Goal: Task Accomplishment & Management: Use online tool/utility

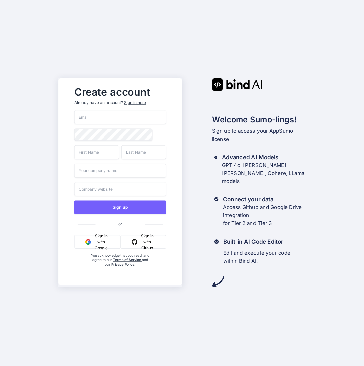
click at [104, 242] on button "Sign in with Google" at bounding box center [97, 242] width 46 height 14
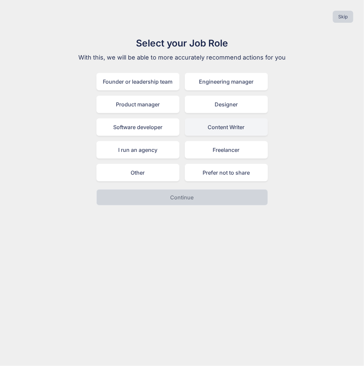
click at [214, 125] on div "Content Writer" at bounding box center [226, 126] width 83 height 17
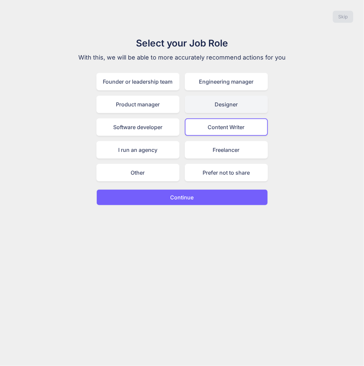
click at [217, 108] on div "Designer" at bounding box center [226, 104] width 83 height 17
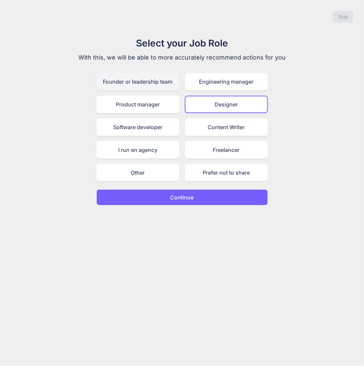
click at [139, 83] on div "Founder or leadership team" at bounding box center [137, 81] width 83 height 17
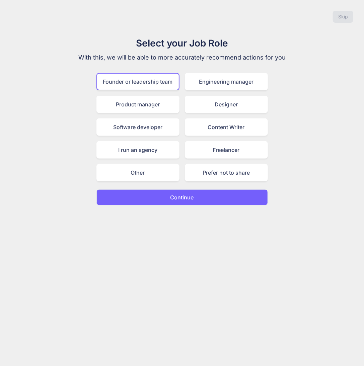
click at [182, 196] on p "Continue" at bounding box center [181, 197] width 23 height 8
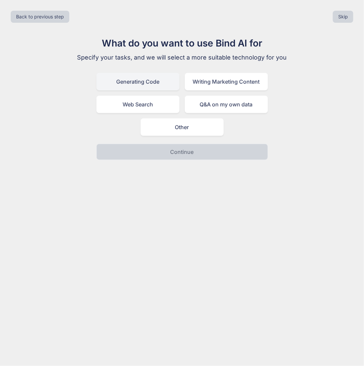
click at [130, 79] on div "Generating Code" at bounding box center [137, 81] width 83 height 17
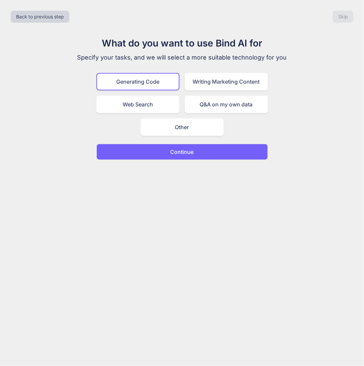
click at [170, 151] on button "Continue" at bounding box center [181, 152] width 171 height 16
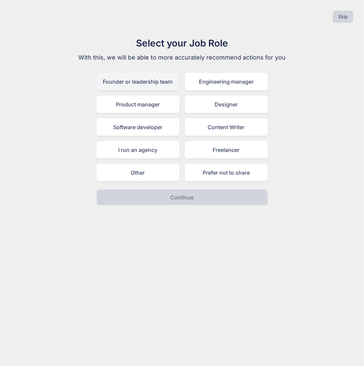
click at [125, 78] on div "Founder or leadership team" at bounding box center [137, 81] width 83 height 17
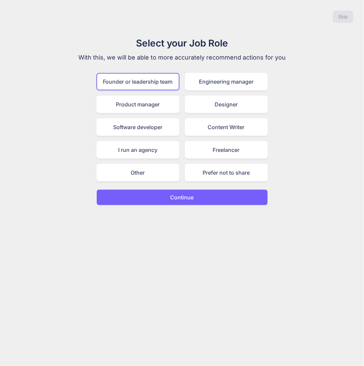
click at [172, 197] on p "Continue" at bounding box center [181, 197] width 23 height 8
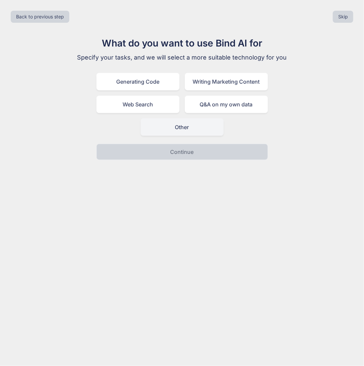
click at [170, 134] on div "Other" at bounding box center [181, 126] width 83 height 17
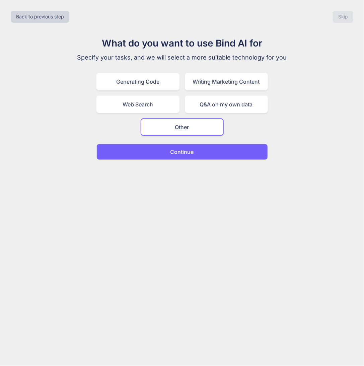
click at [173, 154] on p "Continue" at bounding box center [181, 152] width 23 height 8
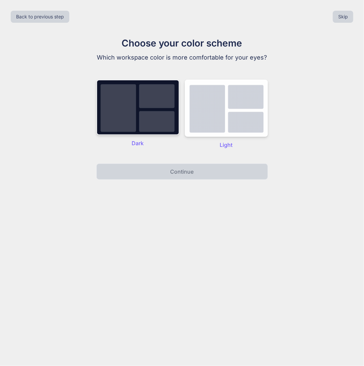
click at [155, 105] on img at bounding box center [137, 108] width 83 height 56
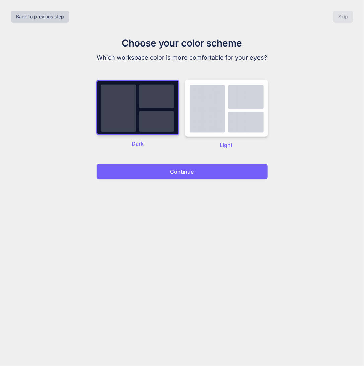
click at [178, 170] on p "Continue" at bounding box center [181, 172] width 23 height 8
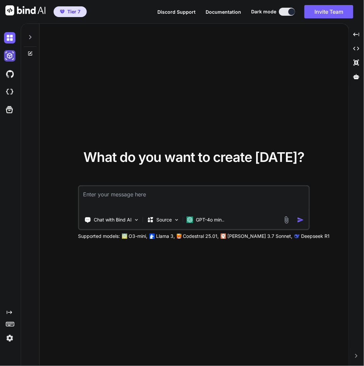
click at [10, 59] on img at bounding box center [9, 55] width 11 height 11
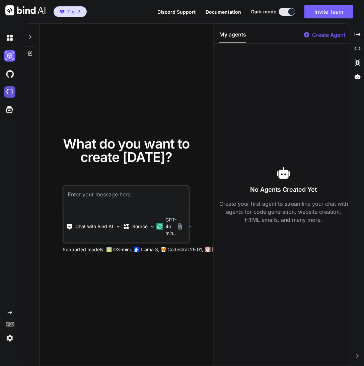
click at [9, 90] on img at bounding box center [9, 91] width 11 height 11
click at [11, 321] on icon at bounding box center [9, 323] width 9 height 9
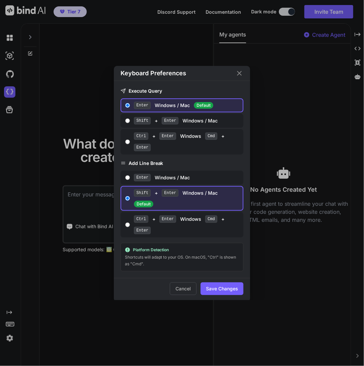
click at [11, 343] on div "Keyboard Preferences Execute Query Enter Windows / Mac Default Shift + Enter Wi…" at bounding box center [182, 183] width 364 height 366
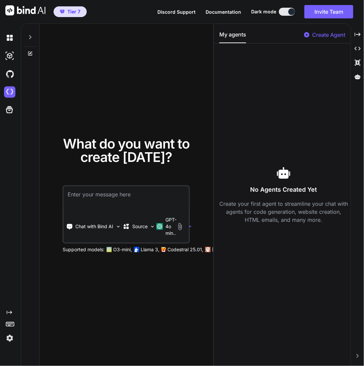
click at [11, 338] on img at bounding box center [9, 338] width 11 height 11
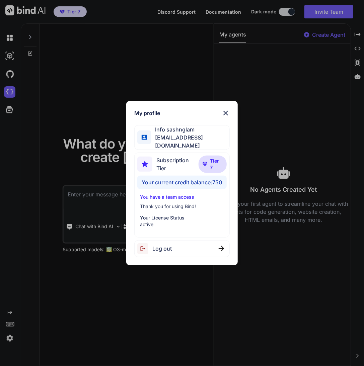
click at [179, 181] on div "Your current credit balance: 750" at bounding box center [181, 182] width 89 height 13
click at [176, 182] on div "Your current credit balance: 750" at bounding box center [181, 182] width 89 height 13
click at [170, 180] on div "Your current credit balance: 750" at bounding box center [181, 182] width 89 height 13
drag, startPoint x: 186, startPoint y: 180, endPoint x: 191, endPoint y: 180, distance: 5.4
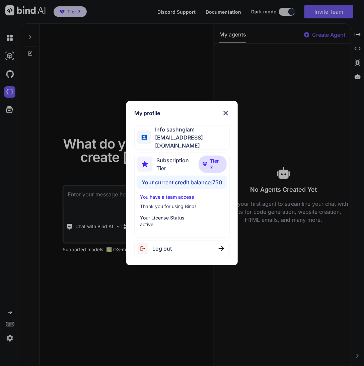
click at [187, 180] on div "Your current credit balance: 750" at bounding box center [181, 182] width 89 height 13
click at [178, 143] on span "infosashnglam@gmail.com" at bounding box center [190, 141] width 78 height 16
click at [167, 161] on span "Subscription Tier" at bounding box center [177, 164] width 42 height 16
drag, startPoint x: 139, startPoint y: 180, endPoint x: 227, endPoint y: 178, distance: 88.3
click at [227, 178] on div "Subscription Tier Tier 7 Your current credit balance: 750 You have a team acces…" at bounding box center [181, 195] width 95 height 85
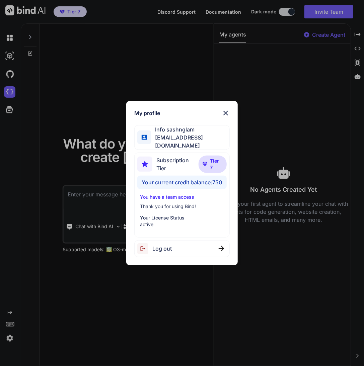
click at [117, 73] on div "My profile Info sashnglam infosashnglam@gmail.com Subscription Tier Tier 7 Your…" at bounding box center [182, 183] width 364 height 366
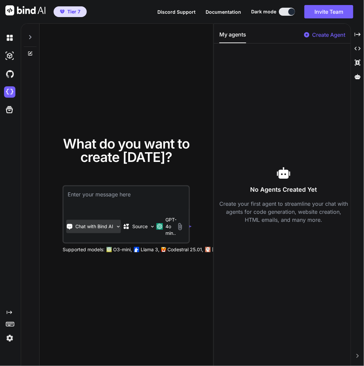
click at [117, 227] on img at bounding box center [118, 227] width 6 height 6
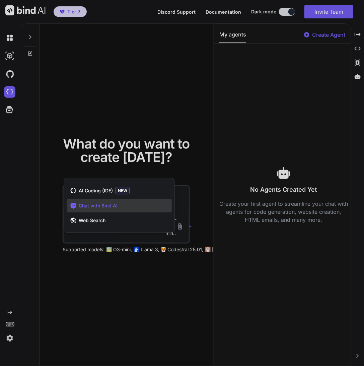
click at [141, 268] on div at bounding box center [182, 183] width 364 height 366
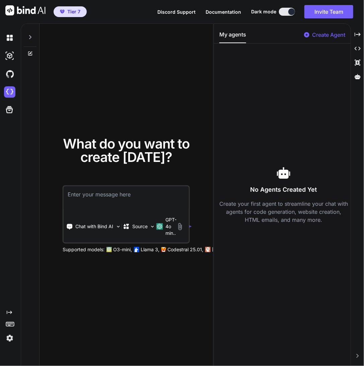
click at [9, 9] on img at bounding box center [25, 10] width 40 height 10
click at [71, 14] on span "Tier 7" at bounding box center [73, 11] width 13 height 7
click at [52, 12] on div "Tier 7" at bounding box center [43, 11] width 87 height 23
click at [32, 37] on icon at bounding box center [29, 36] width 5 height 5
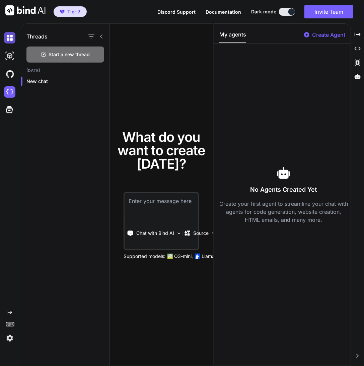
click at [13, 37] on img at bounding box center [9, 37] width 11 height 11
click at [102, 34] on icon at bounding box center [101, 36] width 5 height 5
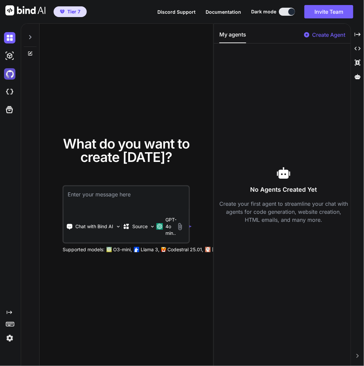
click at [14, 76] on img at bounding box center [9, 73] width 11 height 11
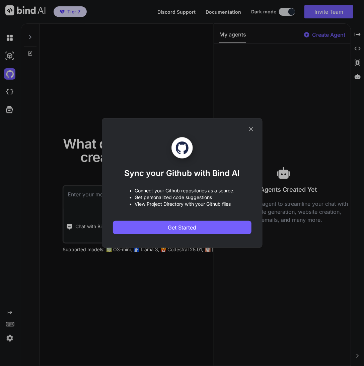
click at [12, 92] on div "Sync your Github with Bind AI • Connect your Github repositories as a source. •…" at bounding box center [182, 183] width 364 height 366
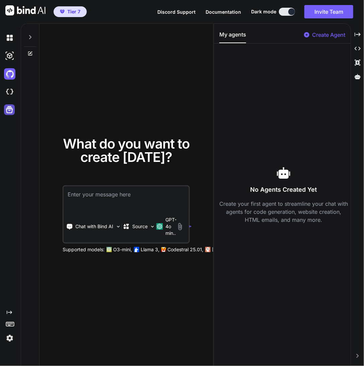
click at [10, 113] on icon at bounding box center [9, 109] width 7 height 7
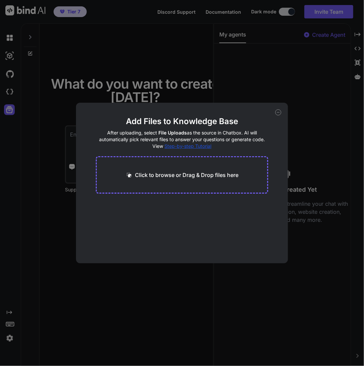
click at [9, 341] on div "Add Files to Knowledge Base After uploading, select File Uploads as the source …" at bounding box center [182, 183] width 364 height 366
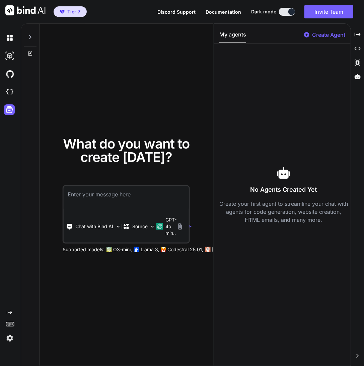
click at [9, 325] on icon at bounding box center [9, 323] width 9 height 9
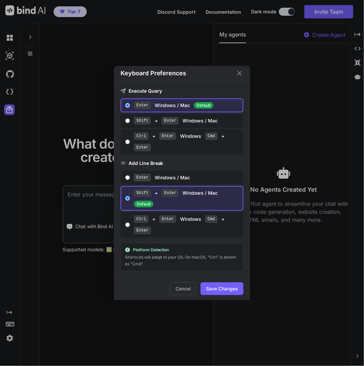
click at [11, 309] on div "Keyboard Preferences Execute Query Enter Windows / Mac Default Shift + Enter Wi…" at bounding box center [182, 183] width 364 height 366
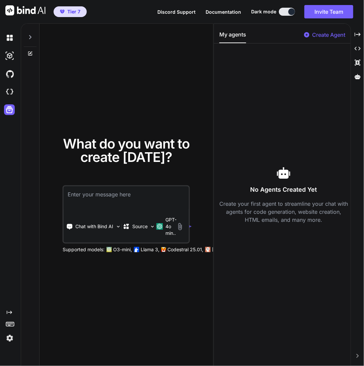
click at [9, 312] on icon "Created with Pixso." at bounding box center [9, 312] width 5 height 5
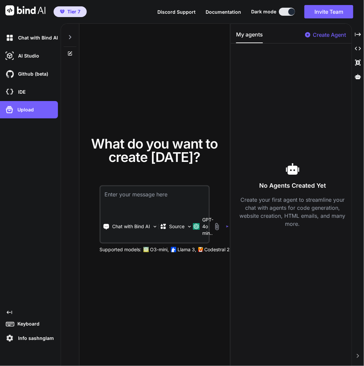
click at [9, 312] on icon "Created with Pixso." at bounding box center [9, 312] width 5 height 5
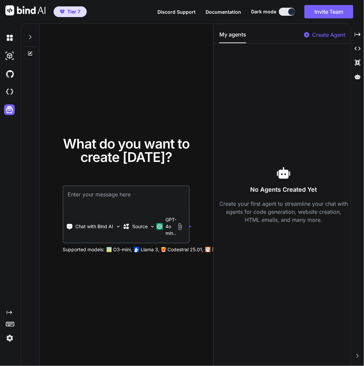
click at [11, 335] on img at bounding box center [9, 338] width 11 height 11
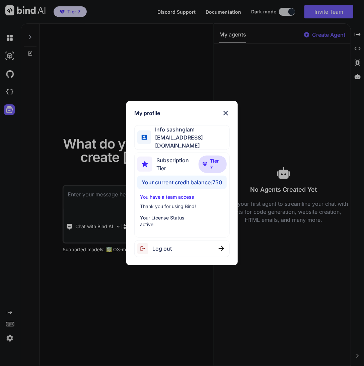
click at [182, 195] on p "You have a team access" at bounding box center [182, 197] width 84 height 7
click at [151, 196] on p "You have a team access" at bounding box center [182, 197] width 84 height 7
drag, startPoint x: 176, startPoint y: 129, endPoint x: 173, endPoint y: 134, distance: 5.9
click at [175, 131] on span "Info sashnglam" at bounding box center [190, 129] width 78 height 8
drag, startPoint x: 171, startPoint y: 140, endPoint x: 170, endPoint y: 145, distance: 5.0
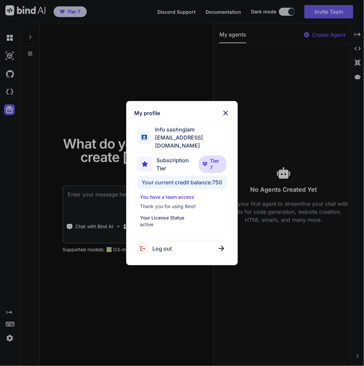
click at [170, 145] on span "infosashnglam@gmail.com" at bounding box center [190, 141] width 78 height 16
drag, startPoint x: 170, startPoint y: 164, endPoint x: 175, endPoint y: 164, distance: 4.4
click at [175, 164] on span "Subscription Tier" at bounding box center [177, 164] width 42 height 16
drag, startPoint x: 201, startPoint y: 163, endPoint x: 200, endPoint y: 166, distance: 3.8
click at [201, 165] on p "Tier 7" at bounding box center [212, 164] width 28 height 17
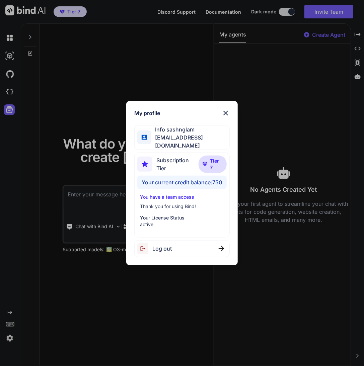
click at [171, 178] on div "Your current credit balance: 750" at bounding box center [181, 182] width 89 height 13
click at [171, 180] on div "Your current credit balance: 750" at bounding box center [181, 182] width 89 height 13
click at [190, 183] on div "Your current credit balance: 750" at bounding box center [181, 182] width 89 height 13
click at [225, 114] on img at bounding box center [225, 113] width 8 height 8
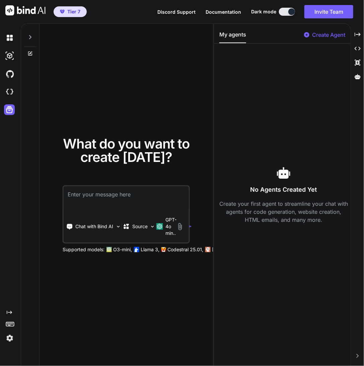
click at [10, 11] on img at bounding box center [25, 10] width 40 height 10
click at [30, 38] on icon at bounding box center [30, 37] width 2 height 4
type textarea "x"
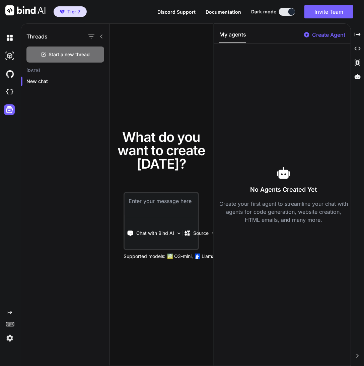
click at [195, 13] on span "Discord Support" at bounding box center [176, 12] width 38 height 6
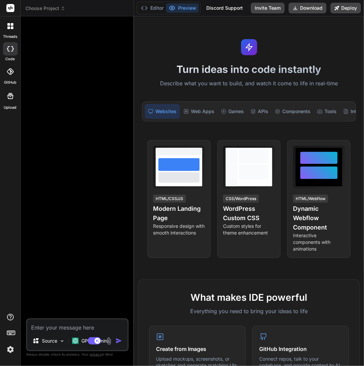
click at [9, 105] on label "Upload" at bounding box center [10, 108] width 13 height 6
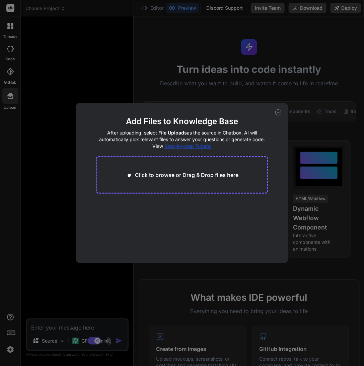
click at [108, 65] on div "Add Files to Knowledge Base After uploading, select File Uploads as the source …" at bounding box center [182, 183] width 364 height 366
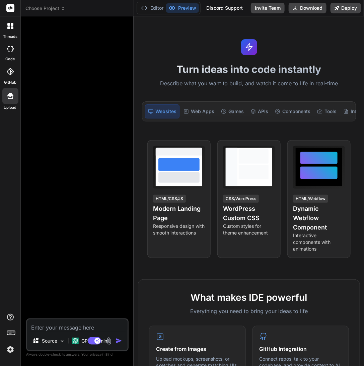
type textarea "x"
click at [9, 29] on div at bounding box center [10, 26] width 14 height 14
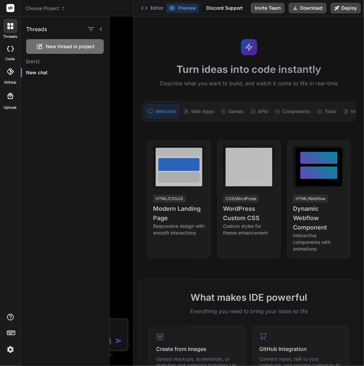
click at [179, 67] on div at bounding box center [236, 191] width 254 height 350
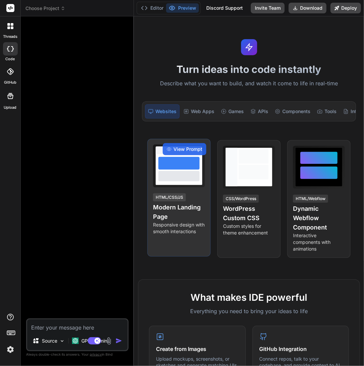
click at [172, 181] on div at bounding box center [178, 176] width 41 height 10
click at [180, 229] on p "Responsive design with smooth interactions" at bounding box center [179, 227] width 52 height 13
click at [187, 152] on span "View Prompt" at bounding box center [187, 149] width 29 height 7
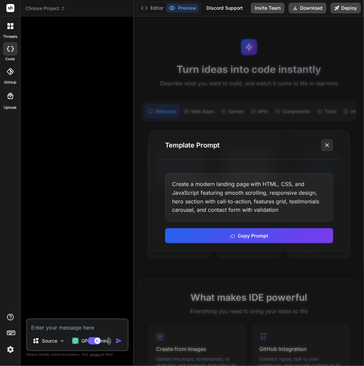
click at [325, 146] on icon at bounding box center [326, 145] width 7 height 7
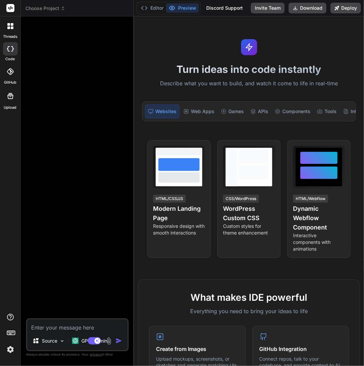
click at [12, 350] on img at bounding box center [10, 349] width 11 height 11
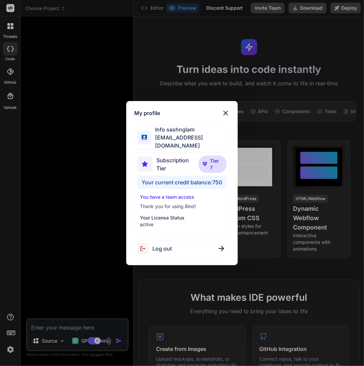
click at [82, 177] on div "My profile Info sashnglam infosashnglam@gmail.com Subscription Tier Tier 7 Your…" at bounding box center [182, 183] width 364 height 366
